Goal: Task Accomplishment & Management: Use online tool/utility

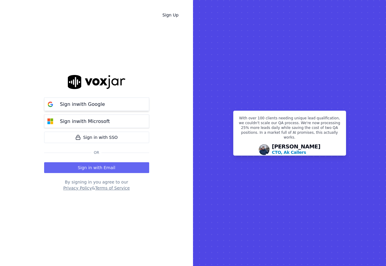
click at [113, 107] on button "Sign in with Google" at bounding box center [96, 105] width 105 height 14
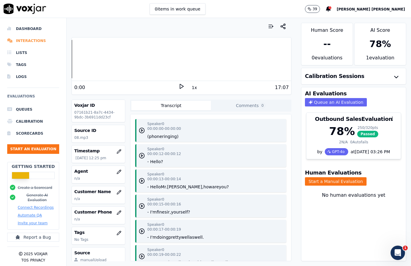
click at [29, 42] on li "Interactions" at bounding box center [33, 41] width 52 height 12
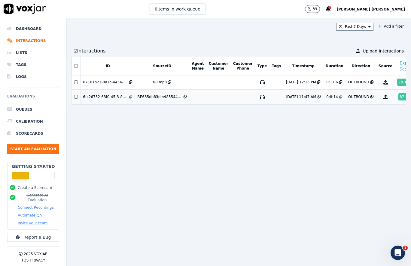
click at [213, 101] on td at bounding box center [218, 97] width 24 height 15
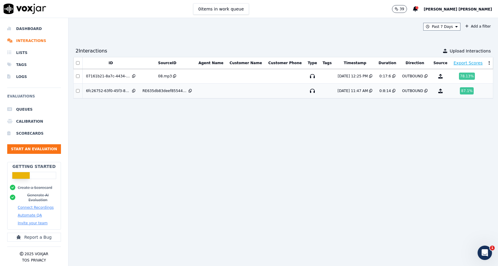
click at [240, 92] on td at bounding box center [245, 91] width 39 height 15
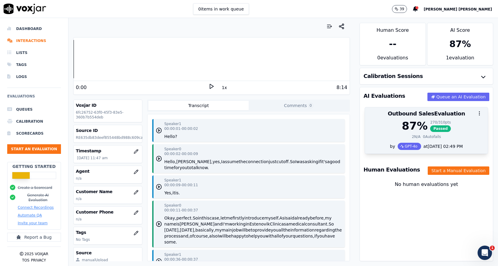
click at [399, 123] on div "87 % 270 / 310 pts Passed" at bounding box center [426, 126] width 116 height 12
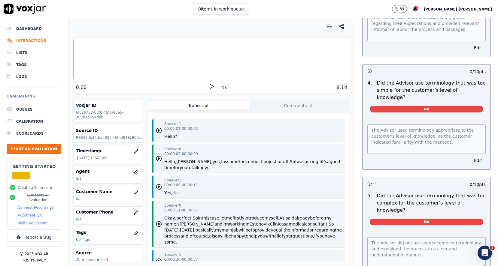
scroll to position [663, 0]
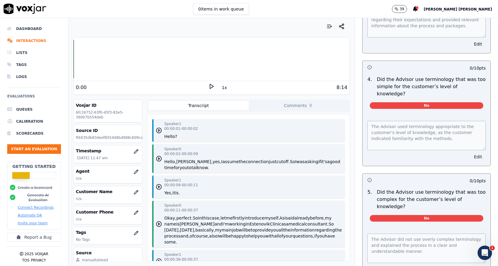
click at [479, 153] on button "Edit" at bounding box center [477, 157] width 15 height 8
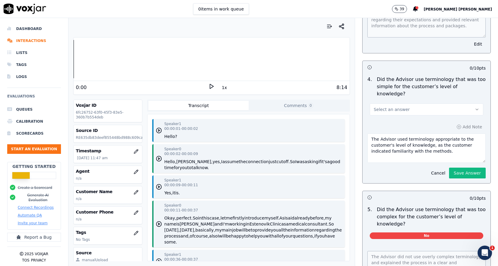
click at [419, 104] on button "Select an answer" at bounding box center [426, 110] width 113 height 12
click at [393, 125] on div "No" at bounding box center [426, 126] width 110 height 10
click at [467, 168] on button "Save Answer" at bounding box center [467, 173] width 37 height 11
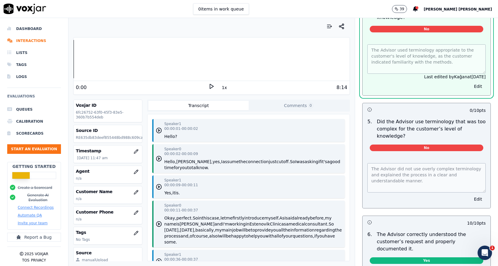
scroll to position [754, 0]
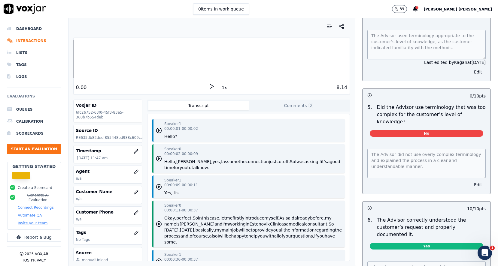
click at [477, 181] on button "Edit" at bounding box center [477, 185] width 15 height 8
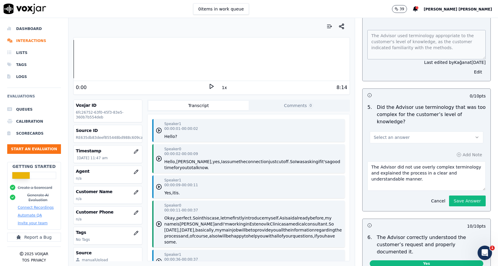
click at [401, 134] on span "Select an answer" at bounding box center [391, 137] width 36 height 6
click at [400, 145] on div "No" at bounding box center [426, 146] width 110 height 10
click at [477, 196] on button "Save Answer" at bounding box center [467, 201] width 37 height 11
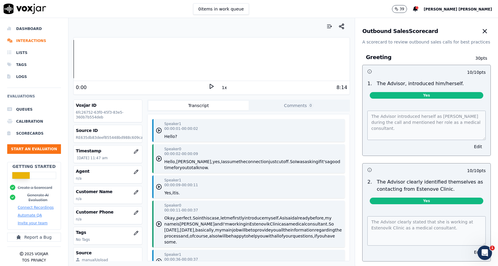
scroll to position [0, 0]
click at [485, 31] on icon "button" at bounding box center [485, 31] width 4 height 4
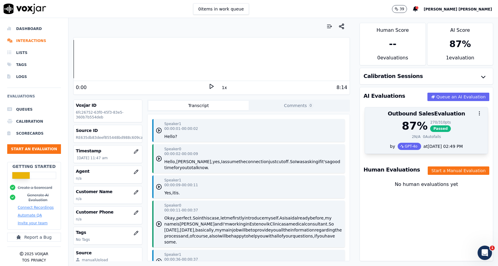
click at [456, 126] on div "87 % 270 / 310 pts Passed" at bounding box center [426, 126] width 116 height 12
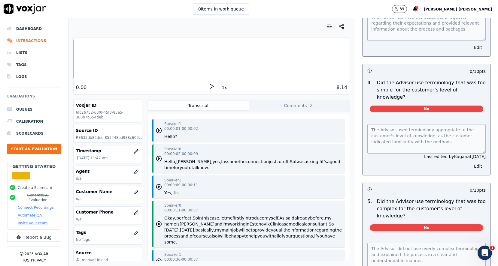
scroll to position [660, 0]
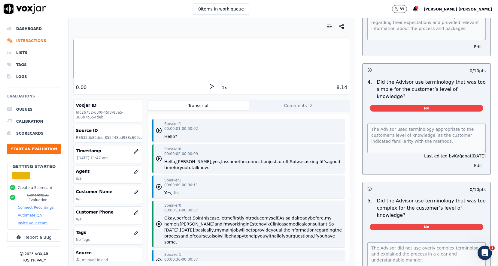
click at [476, 162] on button "Edit" at bounding box center [477, 166] width 15 height 8
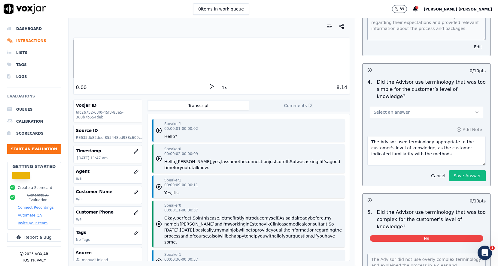
click at [423, 106] on button "Select an answer" at bounding box center [426, 112] width 113 height 12
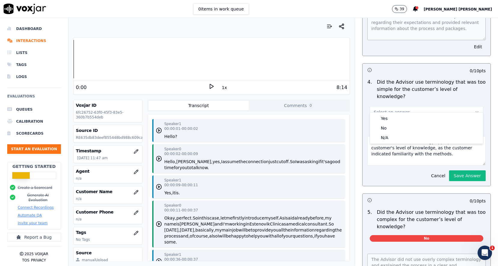
click at [406, 76] on div "0 / 10 pts 4 . Did the Advisor use terminology that was too simple for the cust…" at bounding box center [426, 124] width 128 height 123
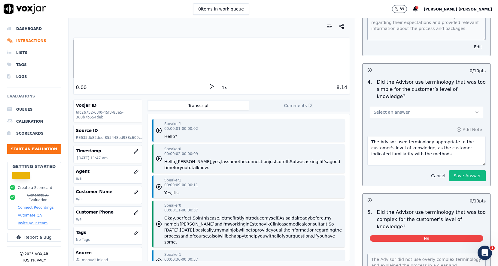
click at [438, 172] on button "Cancel" at bounding box center [437, 176] width 21 height 8
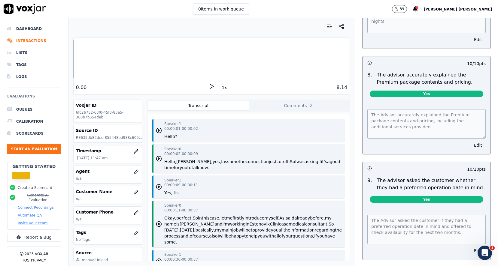
scroll to position [3114, 0]
